Goal: Information Seeking & Learning: Learn about a topic

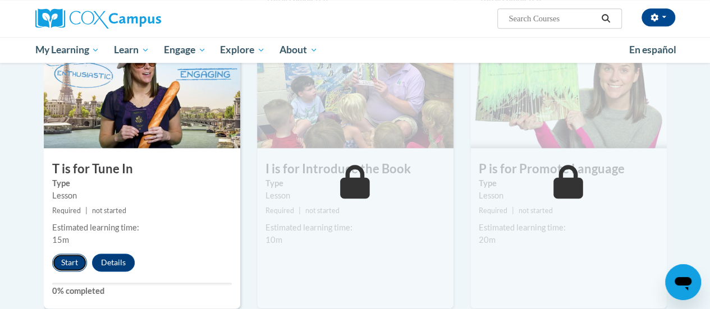
click at [73, 264] on button "Start" at bounding box center [69, 263] width 35 height 18
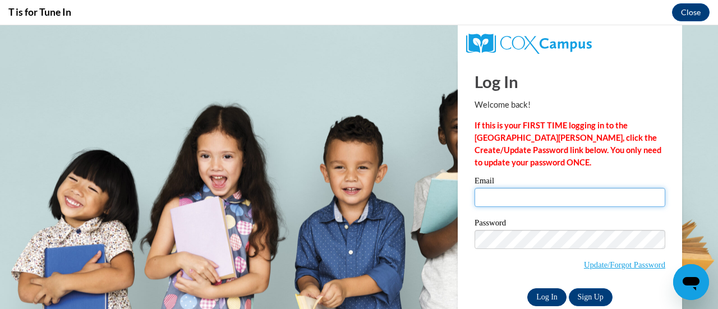
type input "nauger@svdpcatholicschool.org"
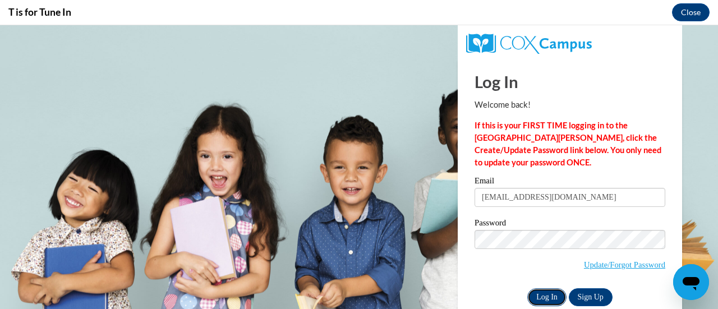
click at [550, 297] on input "Log In" at bounding box center [547, 298] width 39 height 18
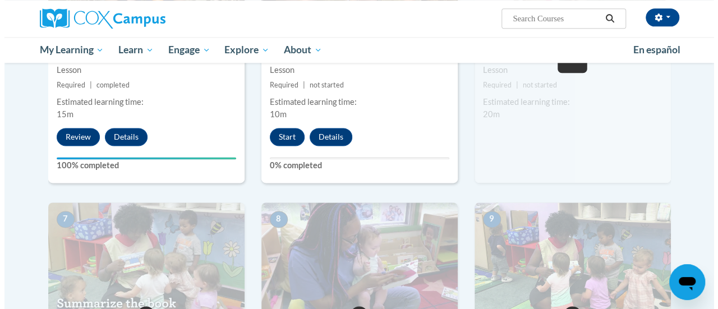
scroll to position [674, 0]
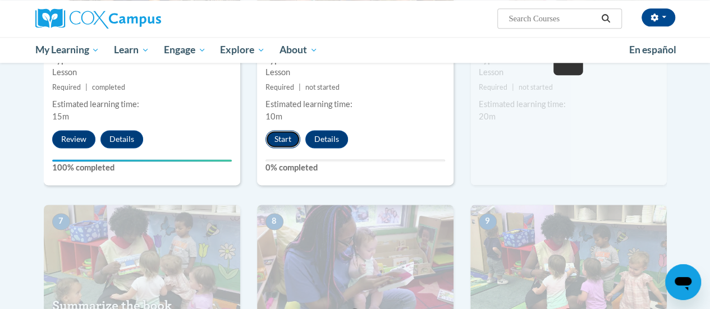
click at [283, 140] on button "Start" at bounding box center [283, 139] width 35 height 18
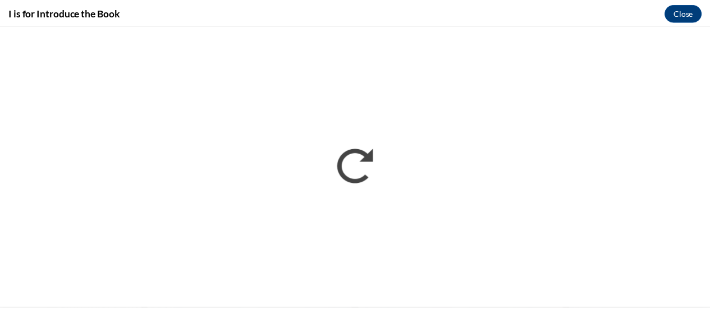
scroll to position [0, 0]
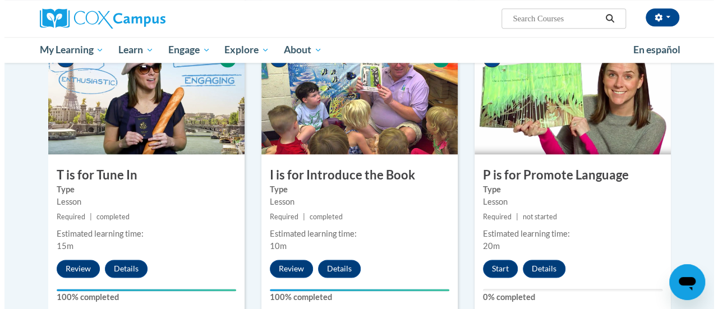
scroll to position [600, 0]
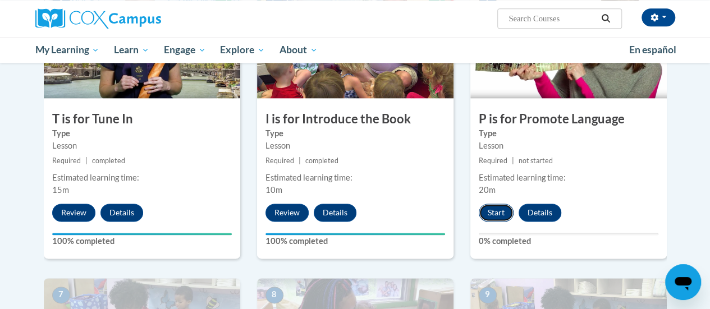
click at [493, 212] on button "Start" at bounding box center [496, 213] width 35 height 18
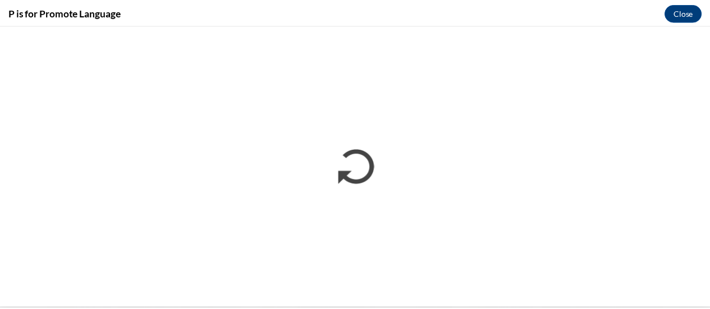
scroll to position [0, 0]
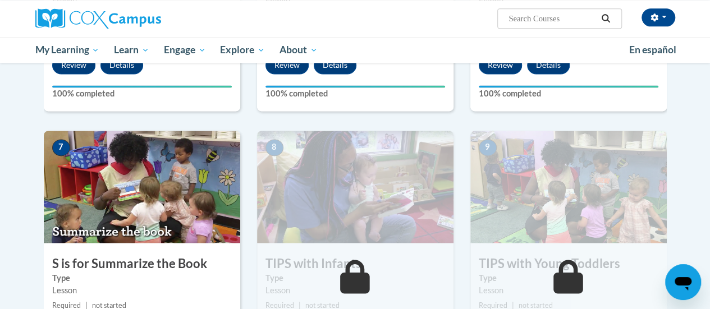
scroll to position [730, 0]
